Goal: Navigation & Orientation: Find specific page/section

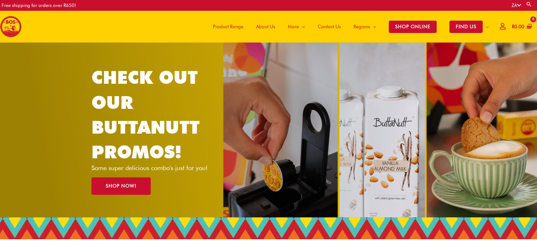
click at [219, 28] on span "Product Range" at bounding box center [228, 26] width 30 height 19
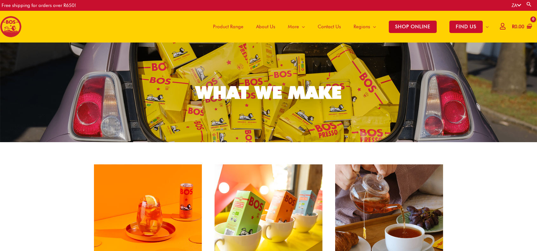
click at [264, 28] on span "About Us" at bounding box center [265, 26] width 19 height 19
